Goal: Task Accomplishment & Management: Complete application form

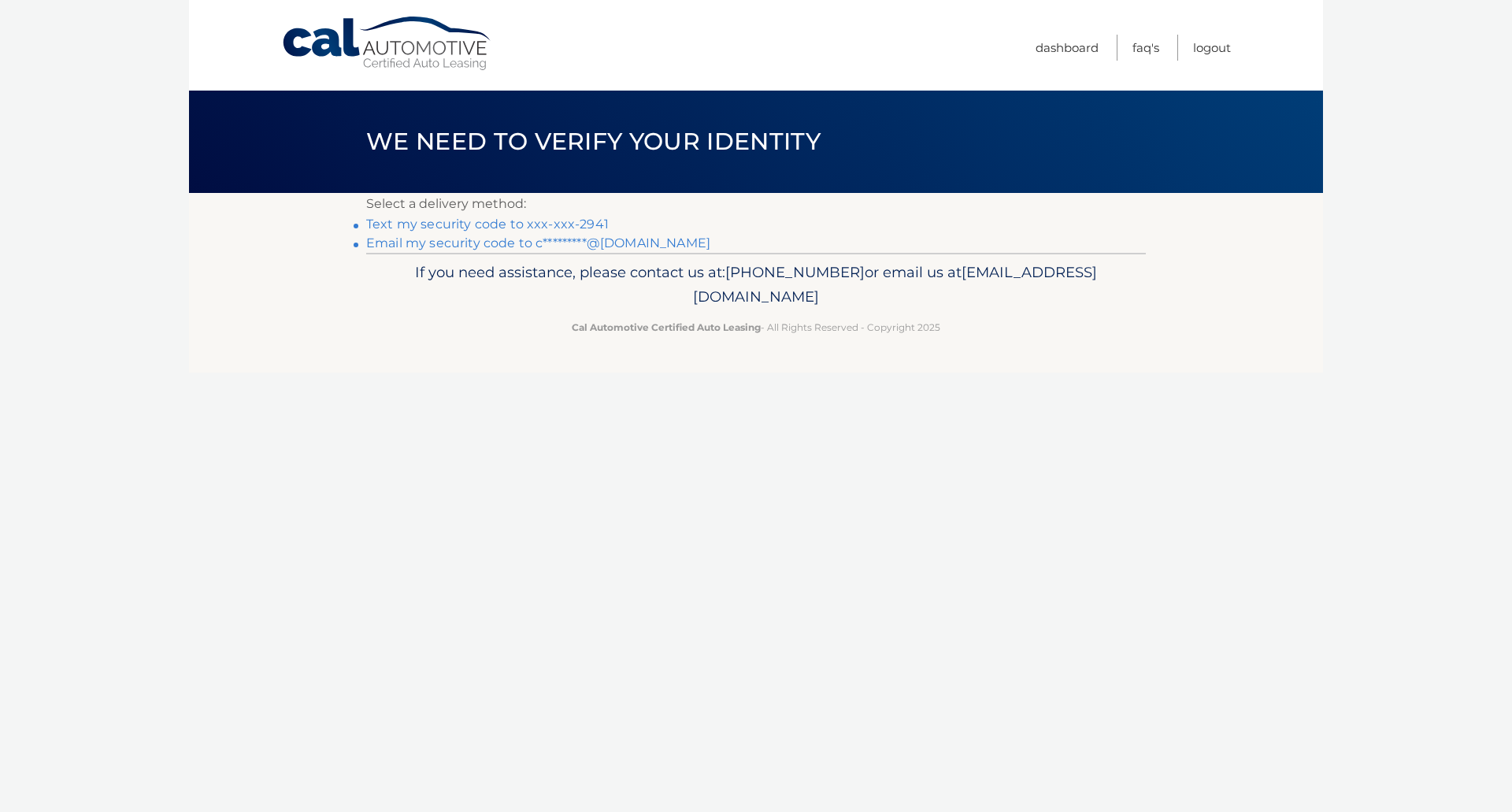
click at [577, 221] on link "Text my security code to xxx-xxx-2941" at bounding box center [487, 224] width 242 height 15
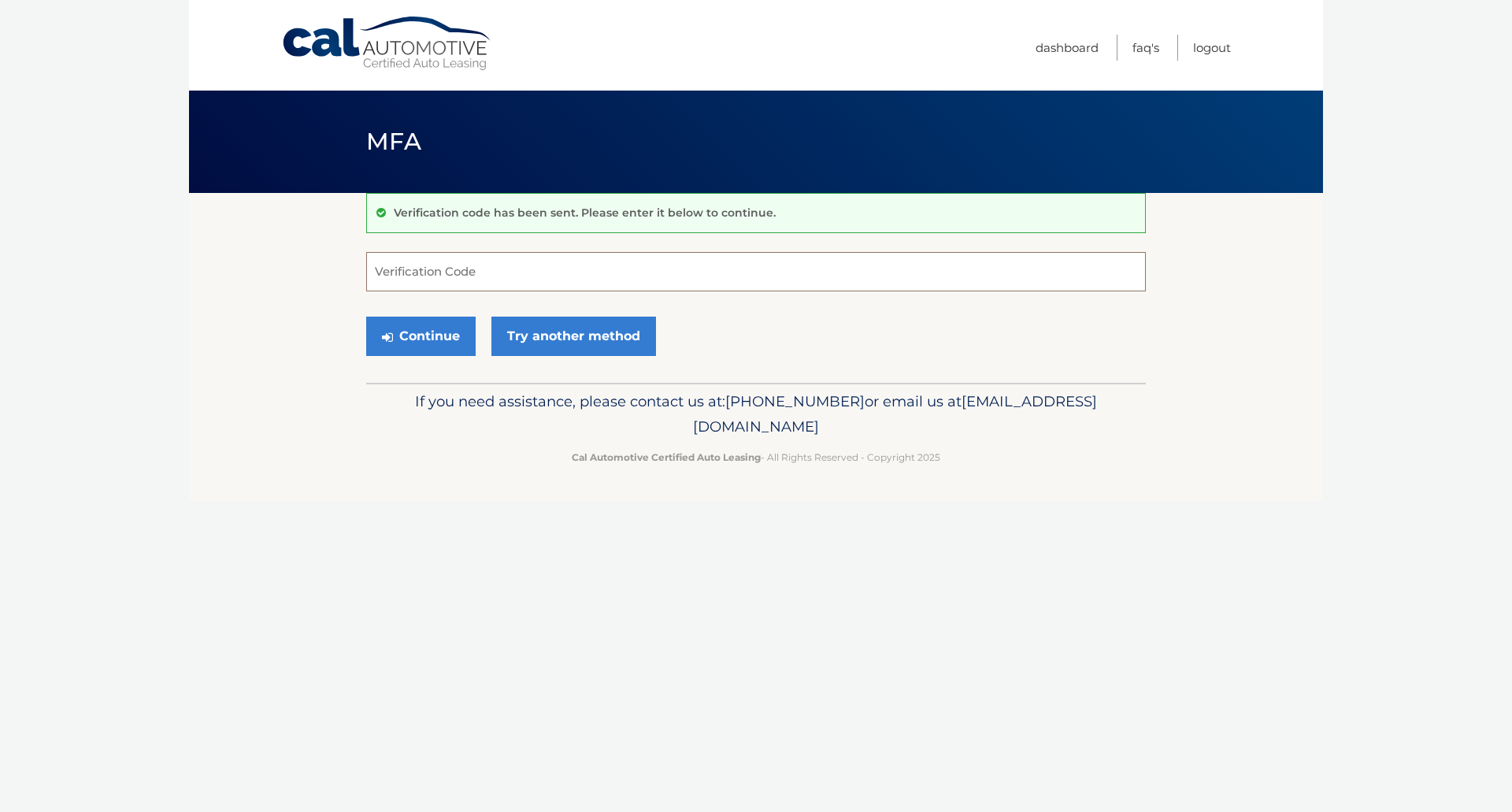
click at [518, 276] on input "Verification Code" at bounding box center [756, 272] width 780 height 40
type input "965572"
click at [424, 332] on button "Continue" at bounding box center [421, 336] width 110 height 40
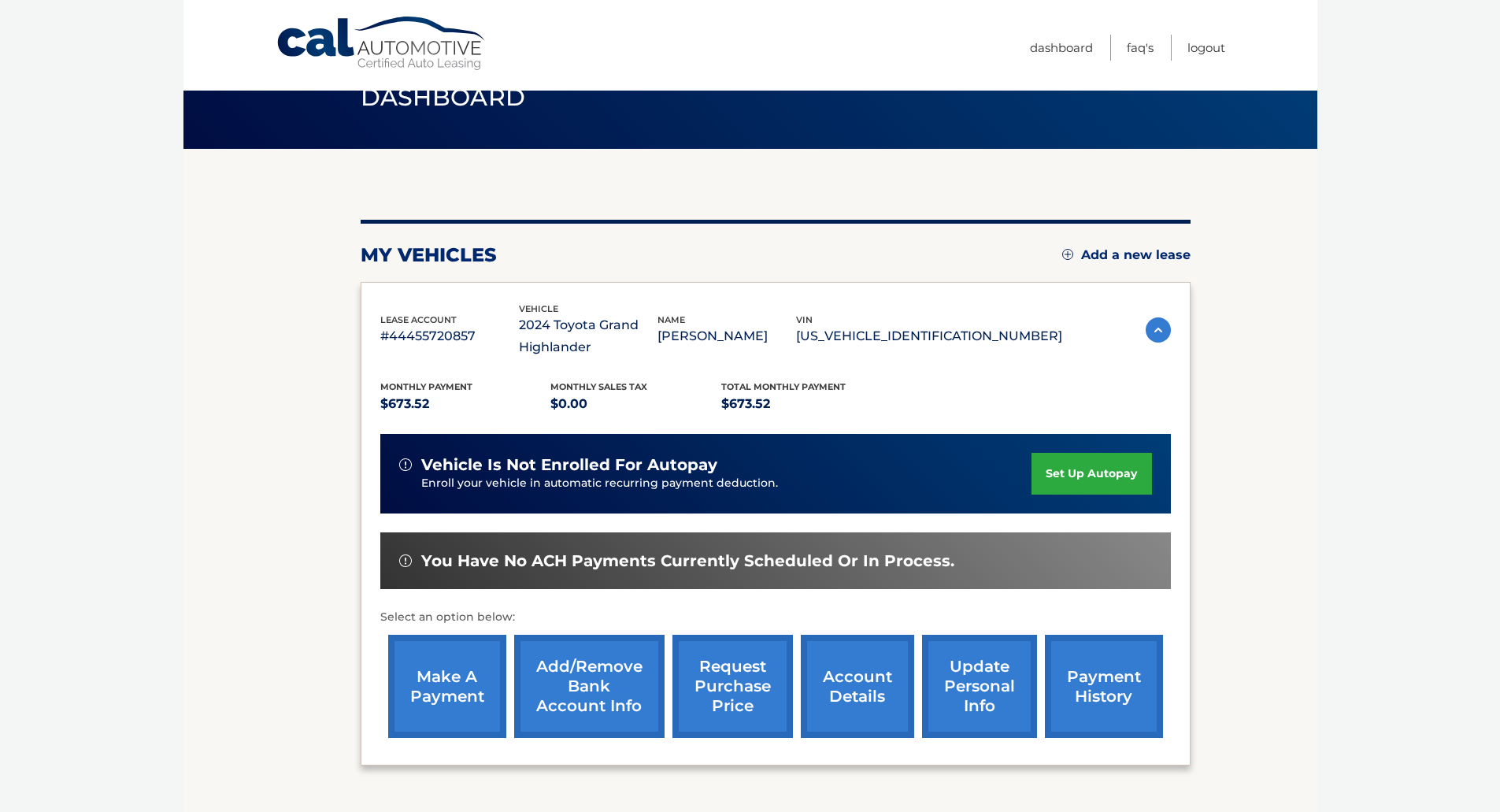
scroll to position [79, 0]
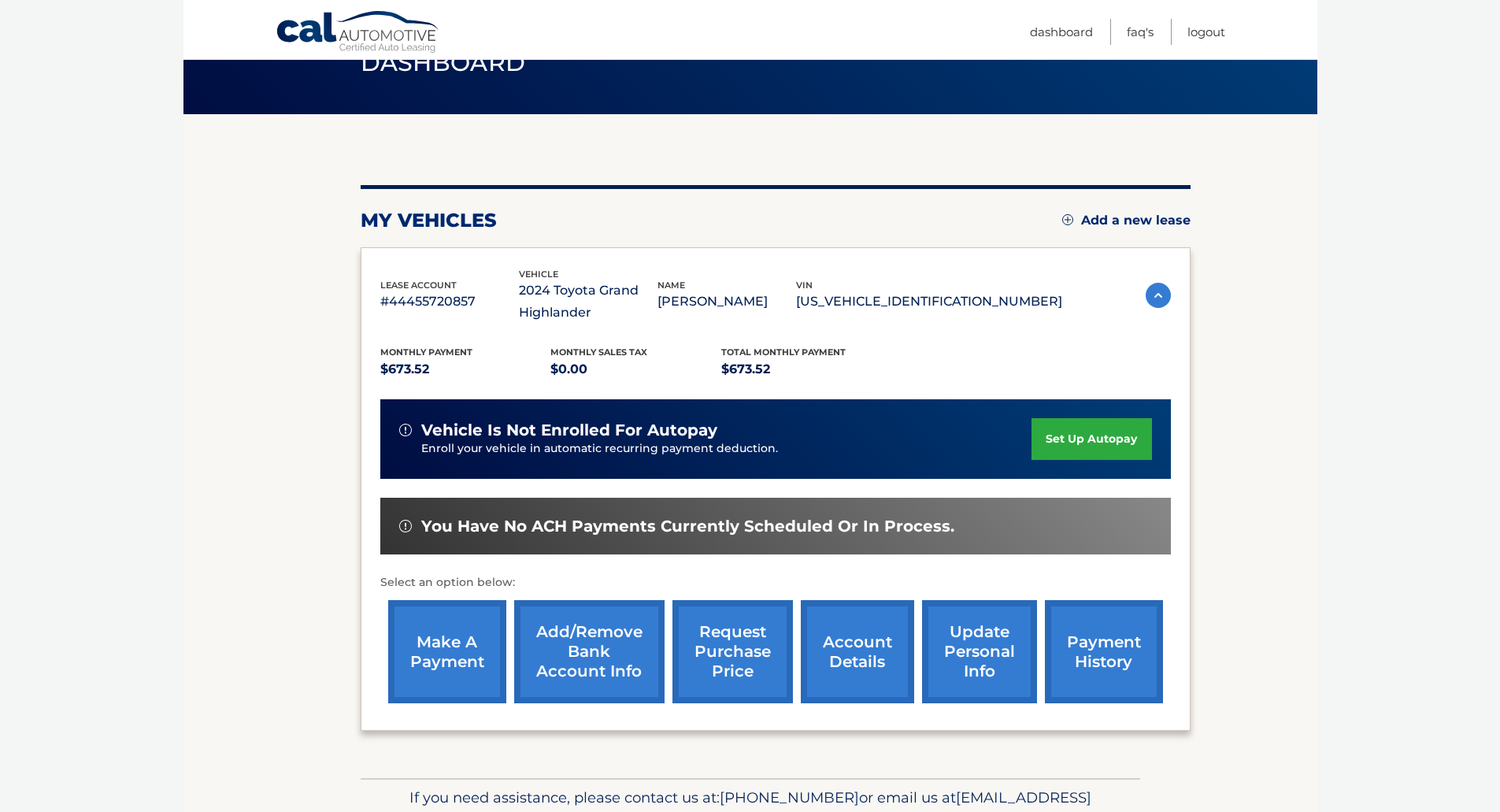
click at [745, 645] on link "request purchase price" at bounding box center [732, 652] width 121 height 103
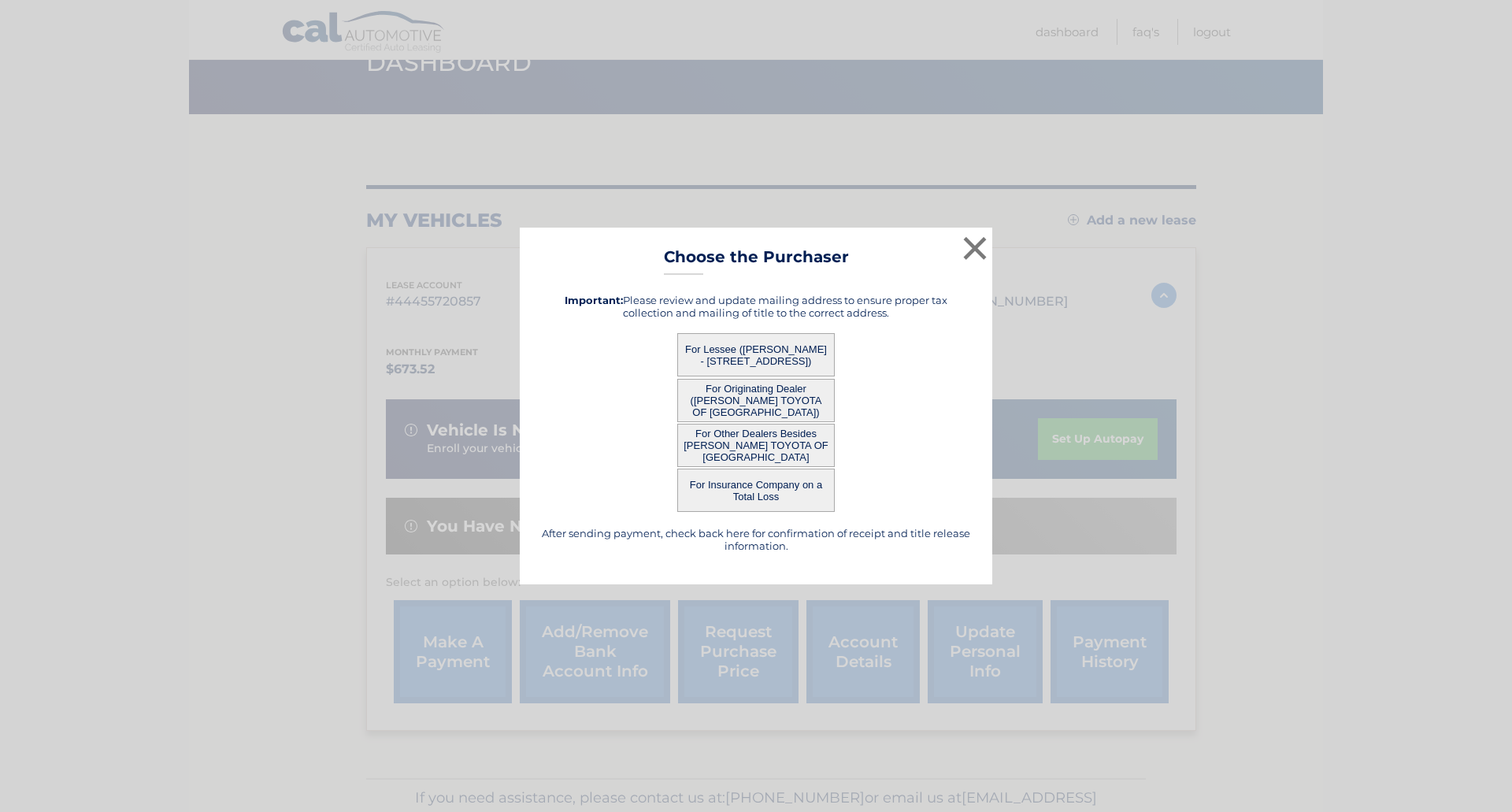
click at [762, 437] on button "For Other Dealers Besides [PERSON_NAME] TOYOTA OF [GEOGRAPHIC_DATA]" at bounding box center [755, 445] width 157 height 43
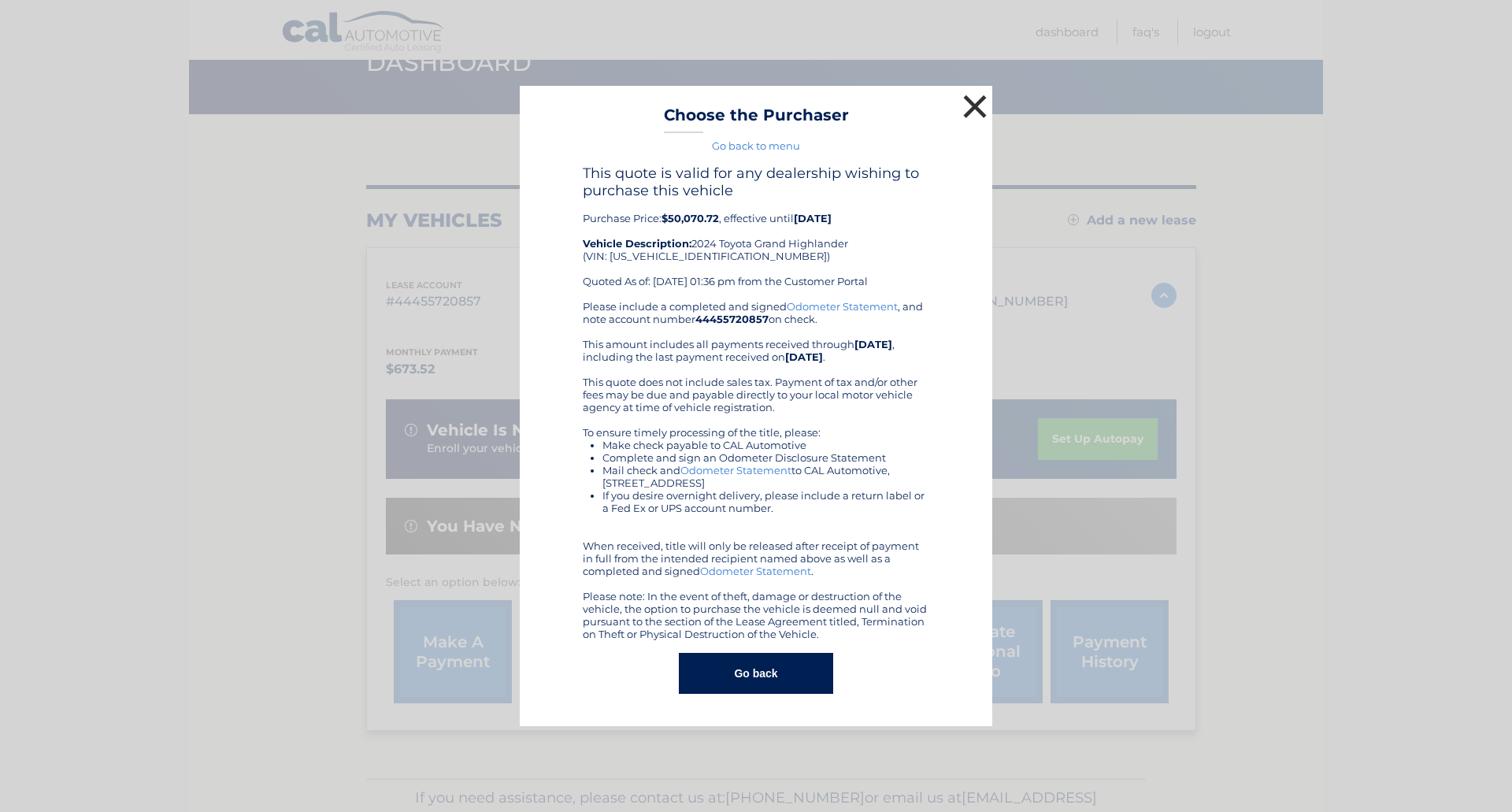
click at [980, 106] on button "×" at bounding box center [975, 106] width 31 height 31
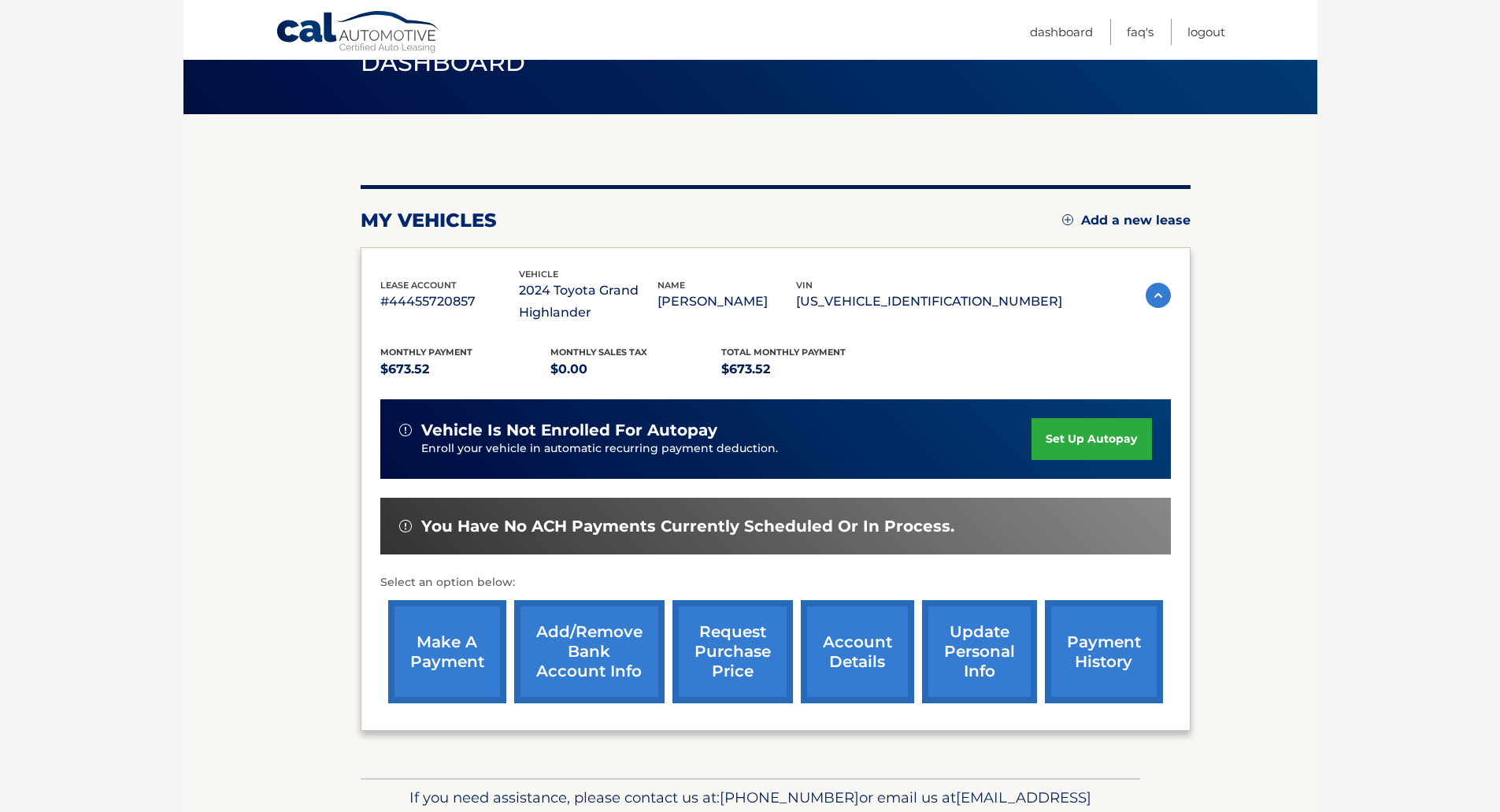
click at [741, 657] on link "request purchase price" at bounding box center [732, 652] width 121 height 103
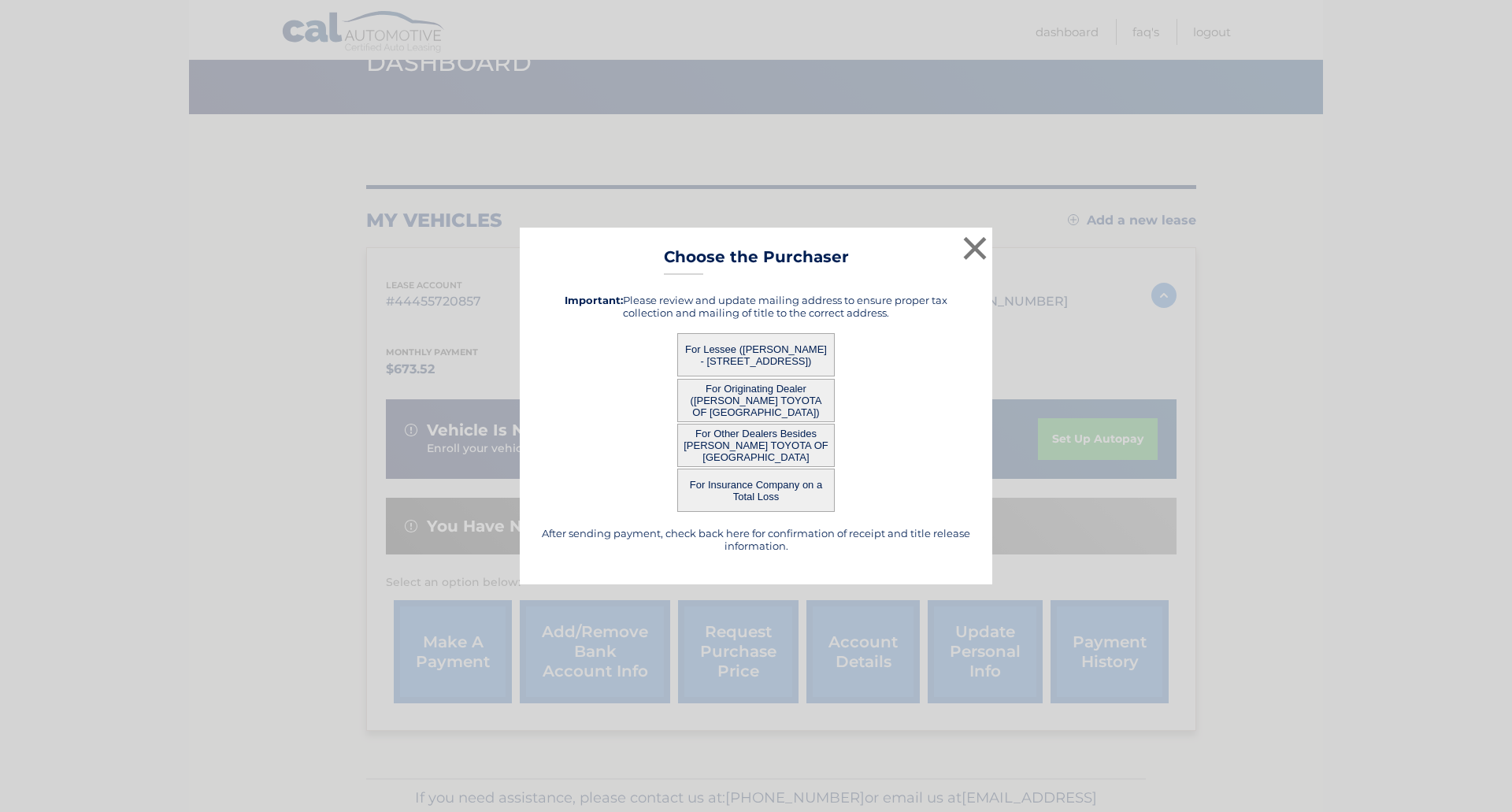
click at [770, 347] on button "For Lessee ([PERSON_NAME] - [STREET_ADDRESS])" at bounding box center [755, 354] width 157 height 43
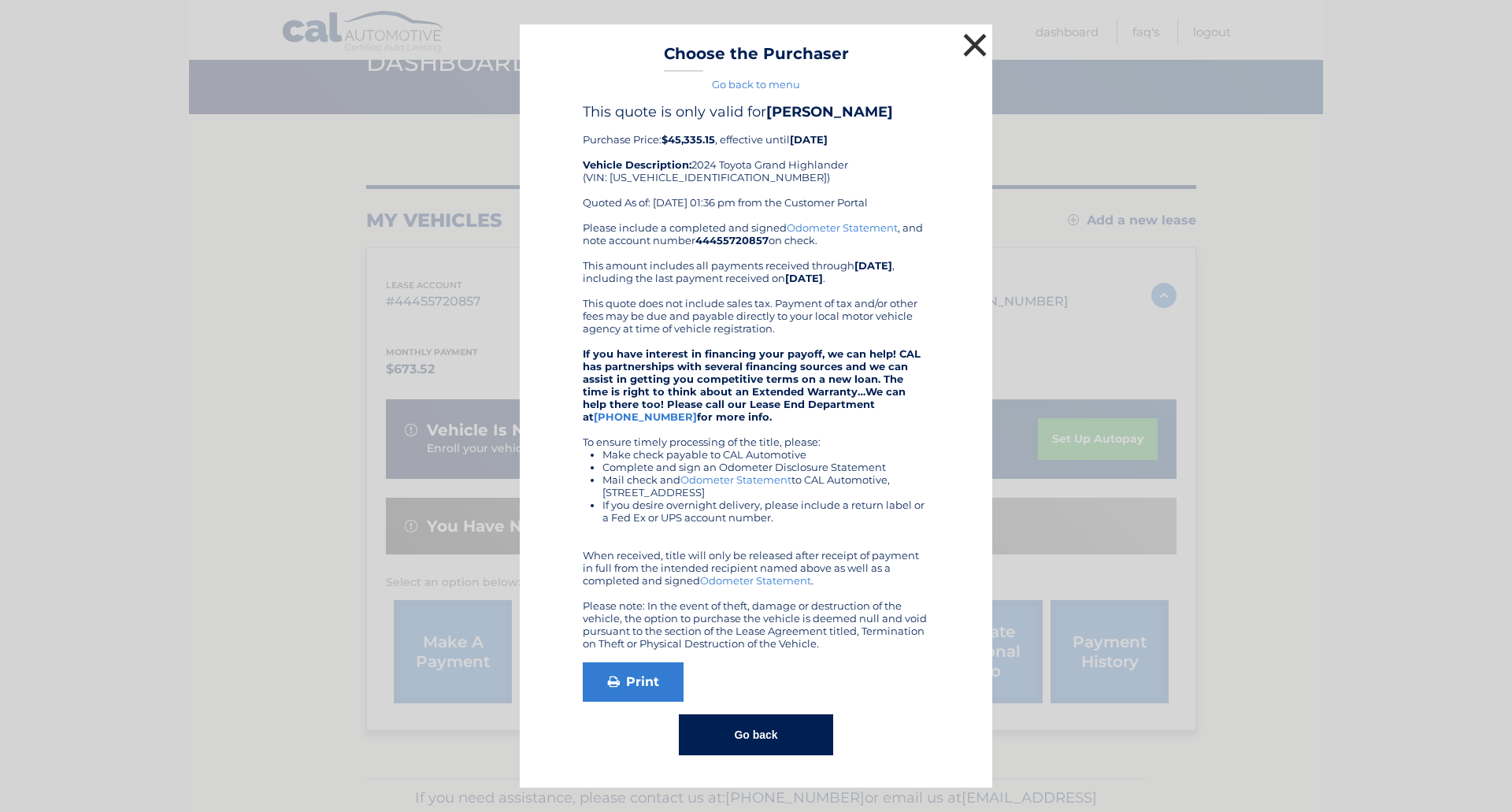
click at [971, 42] on button "×" at bounding box center [975, 45] width 31 height 31
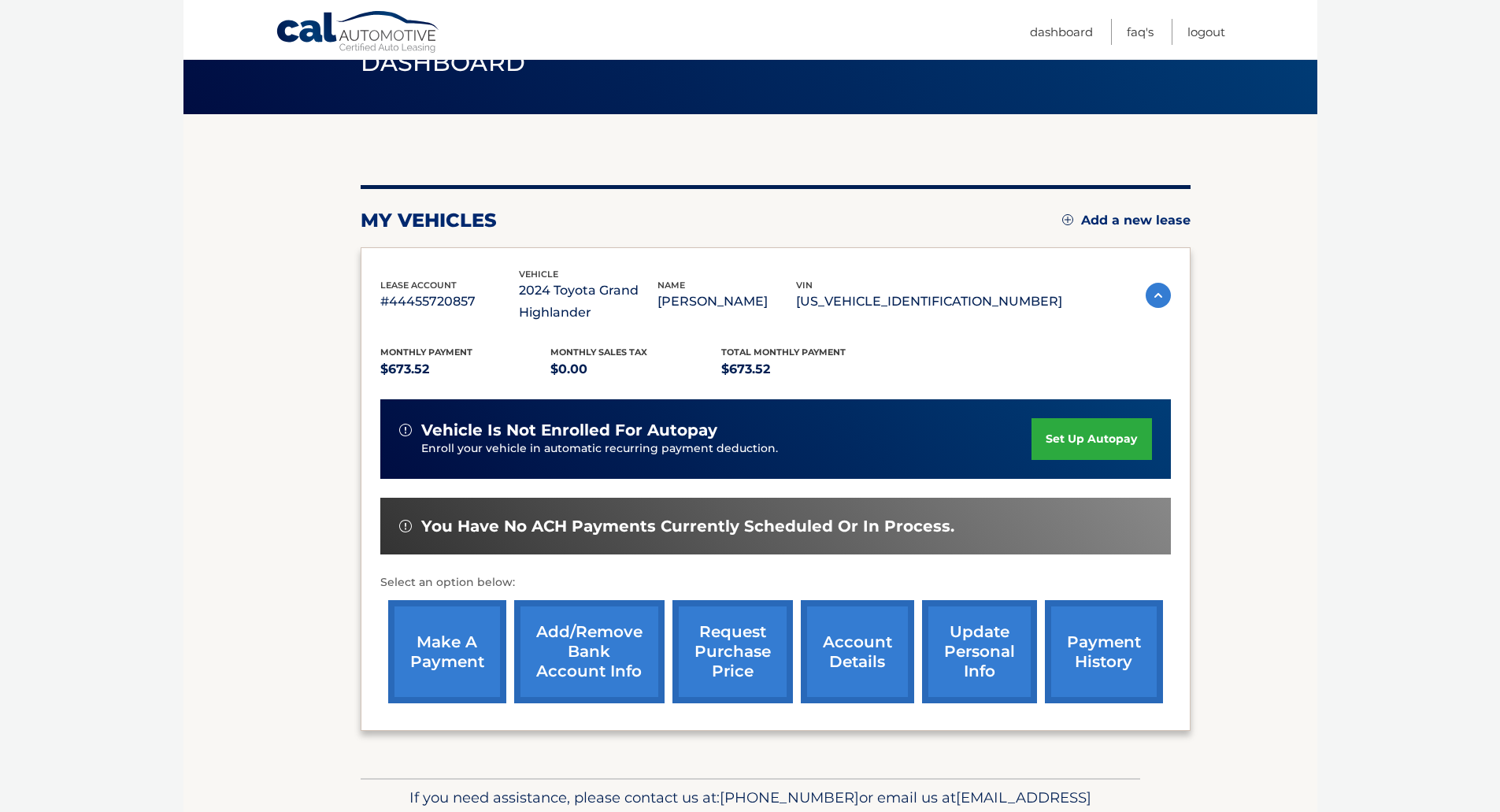
click at [727, 653] on link "request purchase price" at bounding box center [732, 652] width 121 height 103
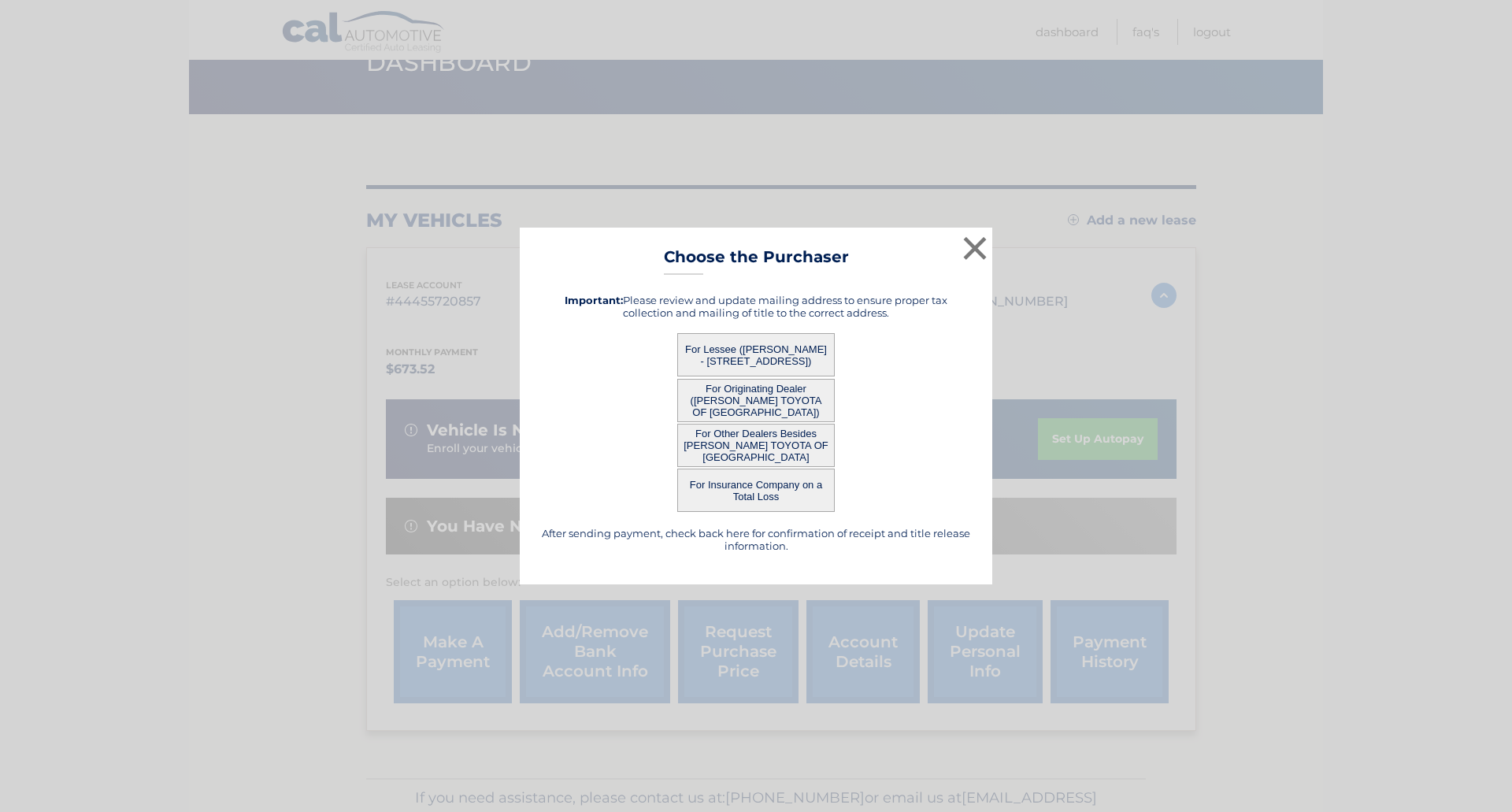
click at [819, 358] on button "For Lessee ([PERSON_NAME] - [STREET_ADDRESS])" at bounding box center [755, 354] width 157 height 43
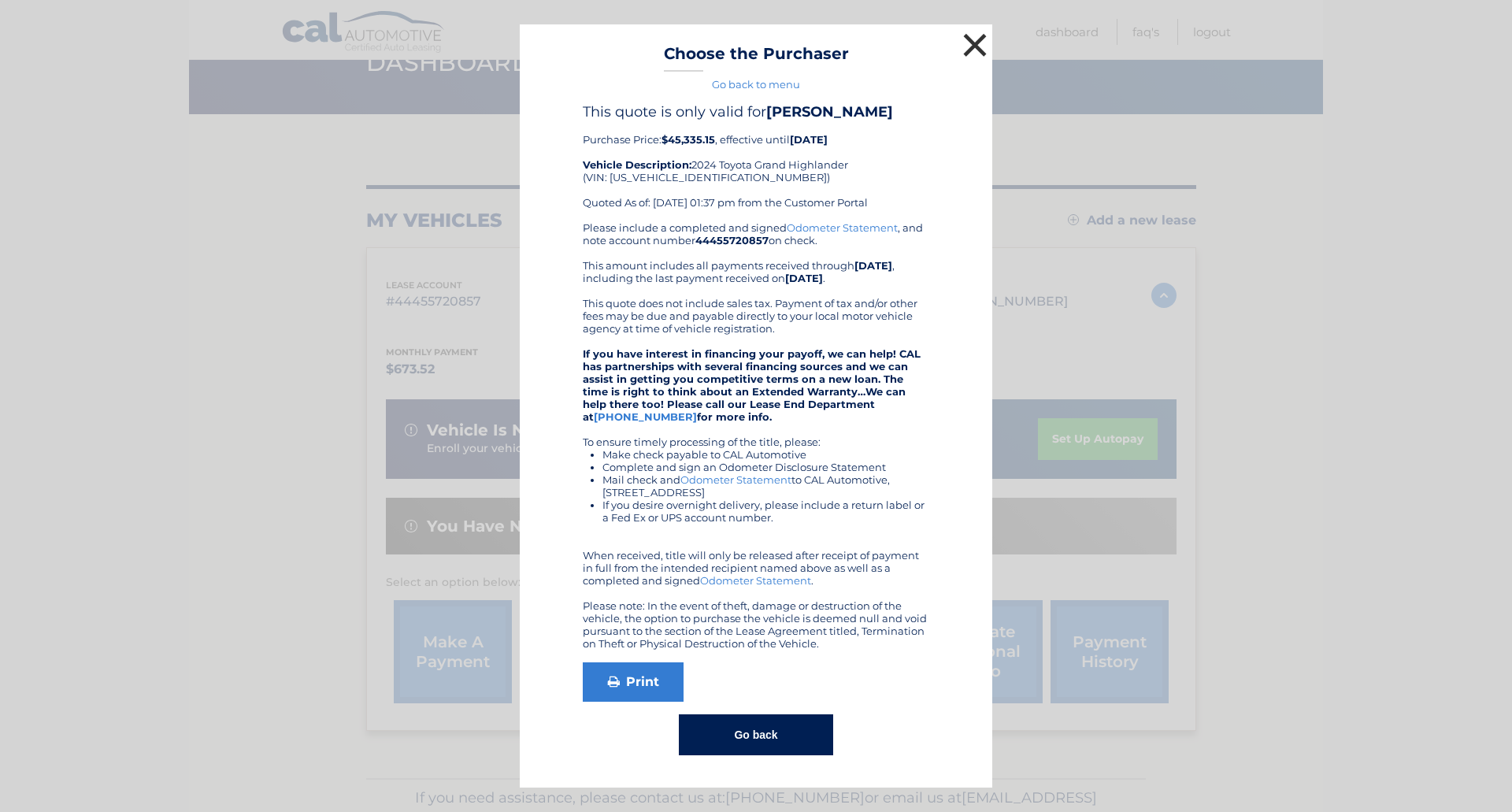
click at [976, 43] on button "×" at bounding box center [975, 45] width 31 height 31
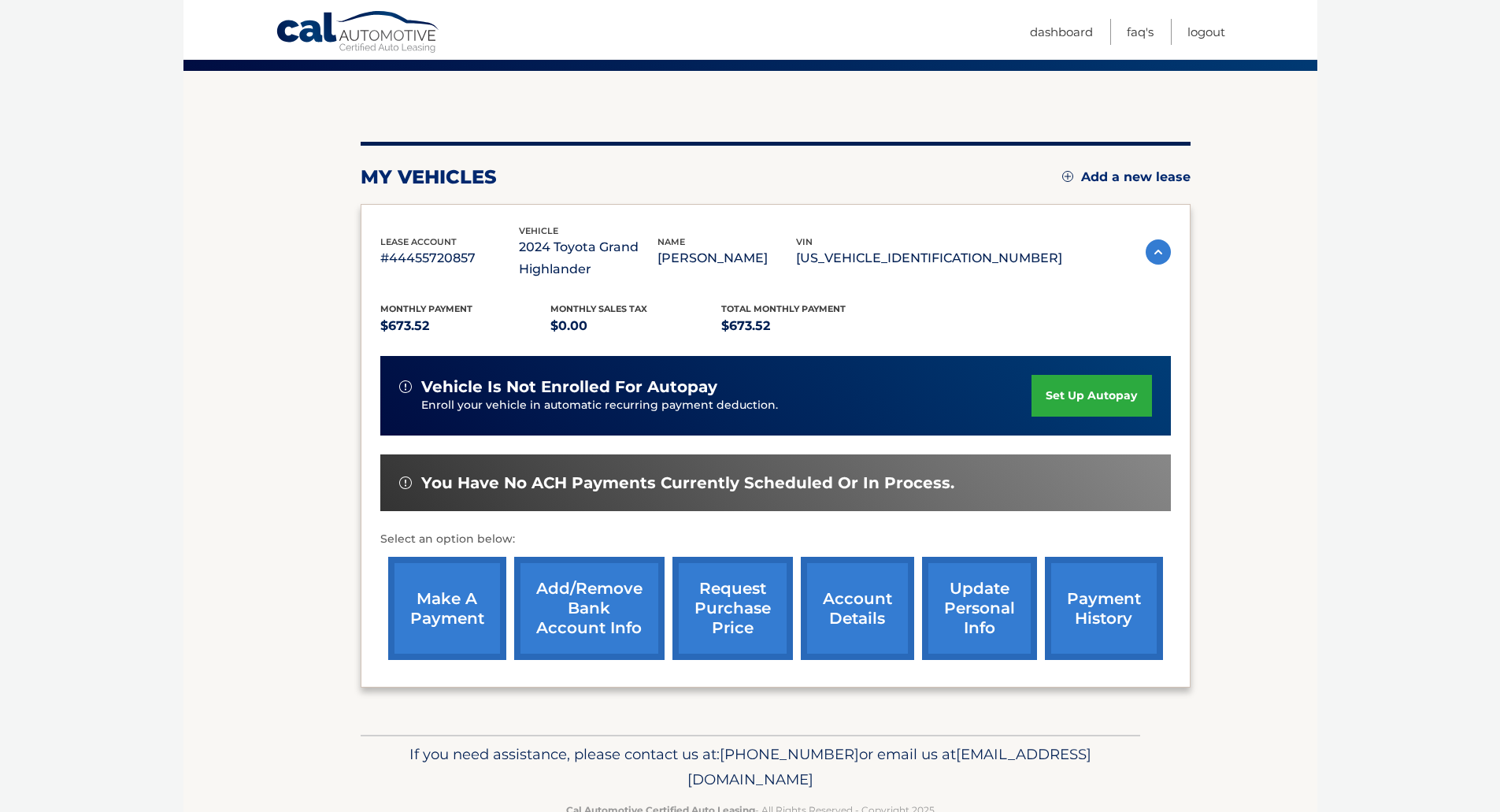
scroll to position [165, 0]
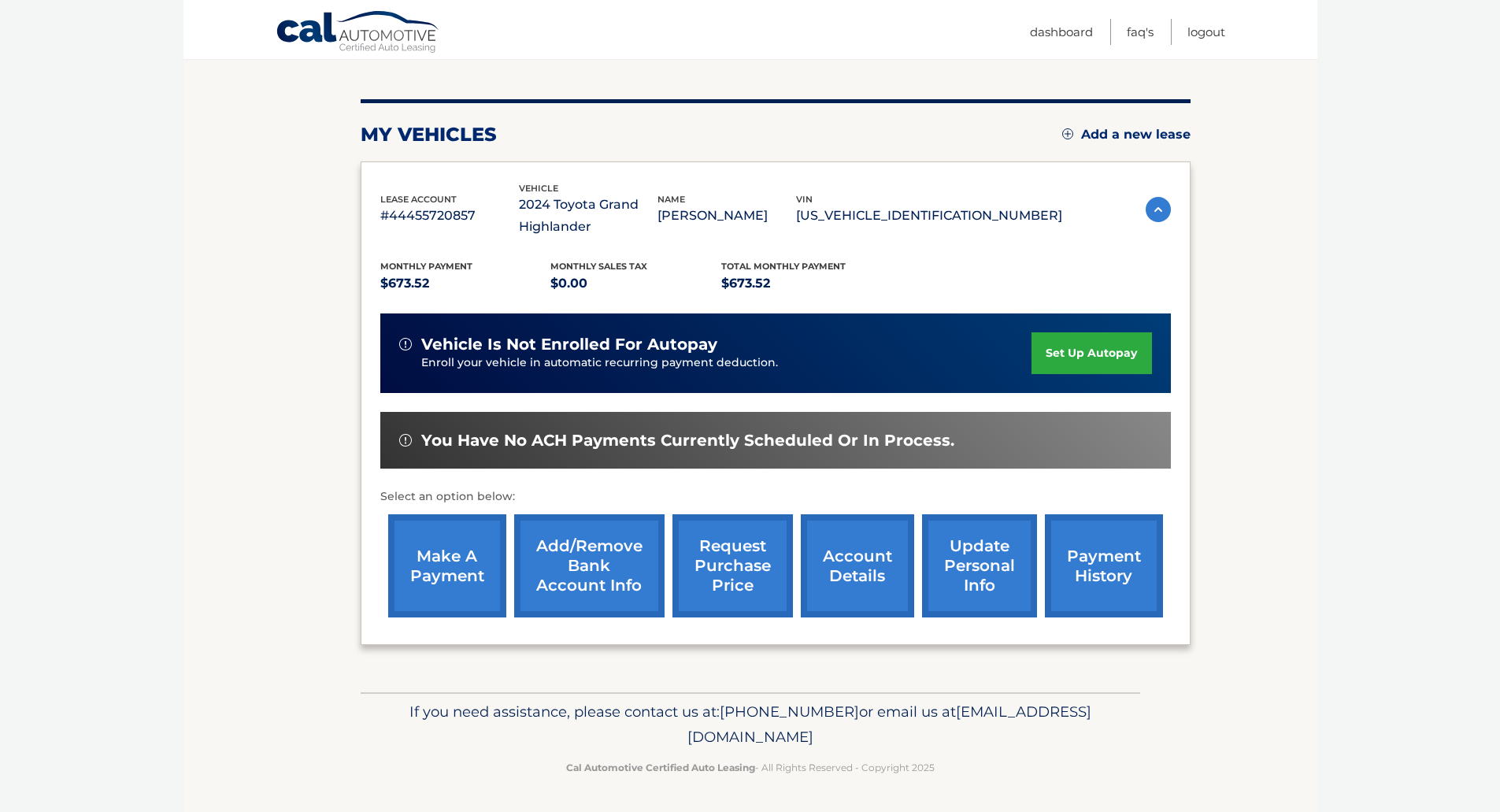
click at [749, 549] on link "request purchase price" at bounding box center [732, 565] width 121 height 103
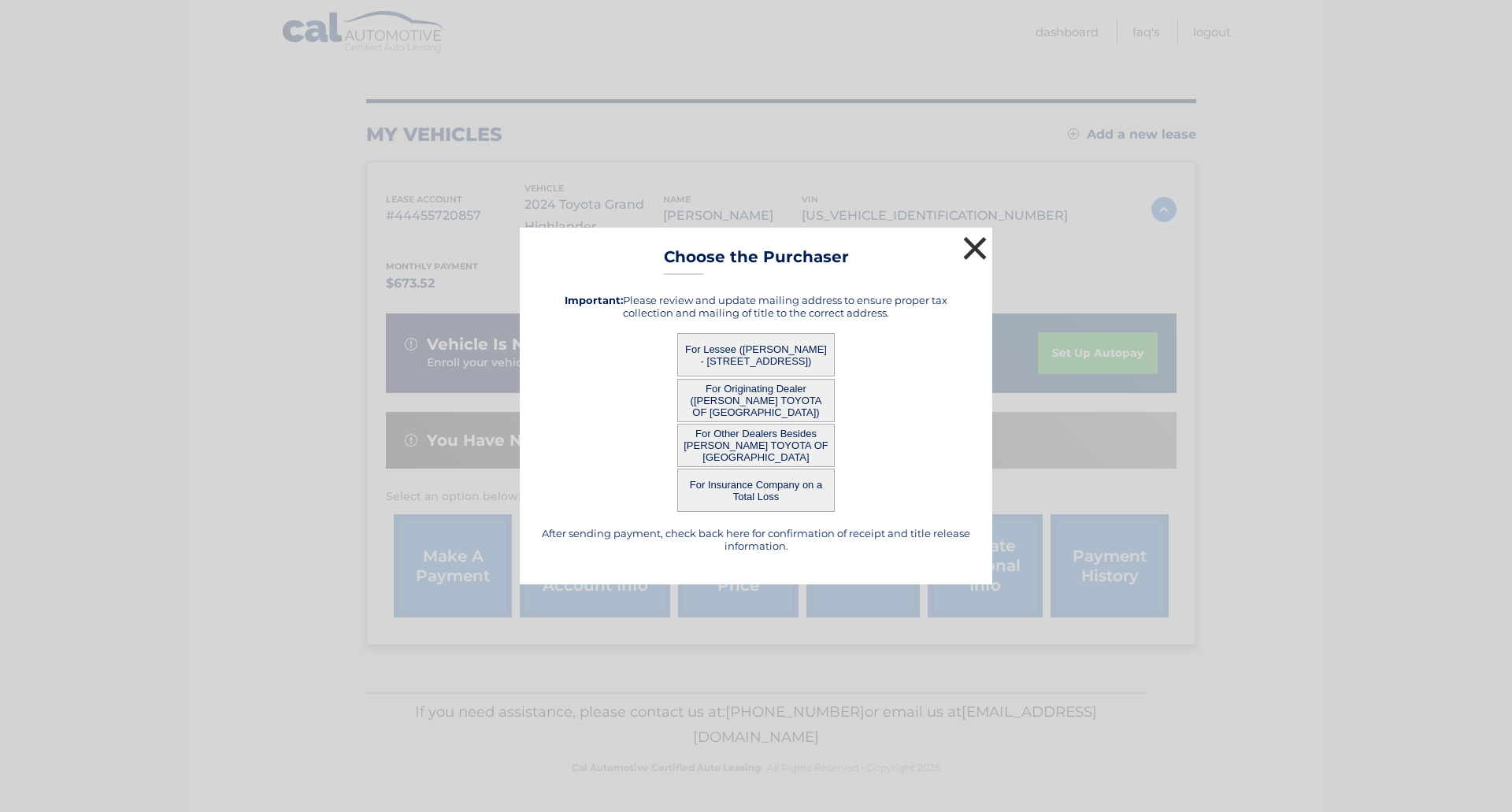
click at [980, 249] on button "×" at bounding box center [975, 248] width 31 height 31
